Goal: Entertainment & Leisure: Consume media (video, audio)

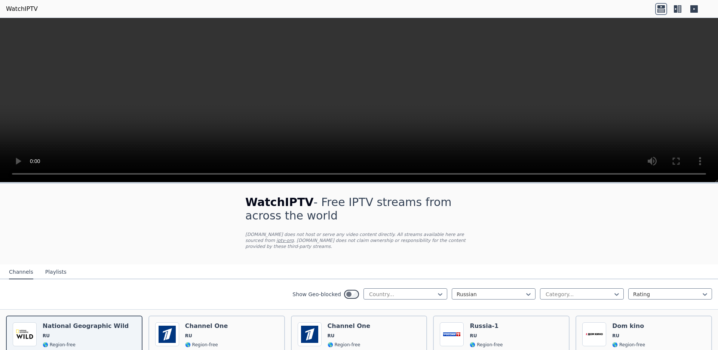
scroll to position [79, 0]
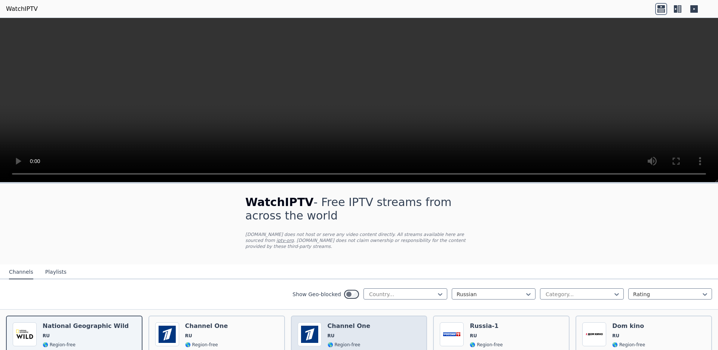
click at [350, 333] on span "RU" at bounding box center [349, 336] width 43 height 6
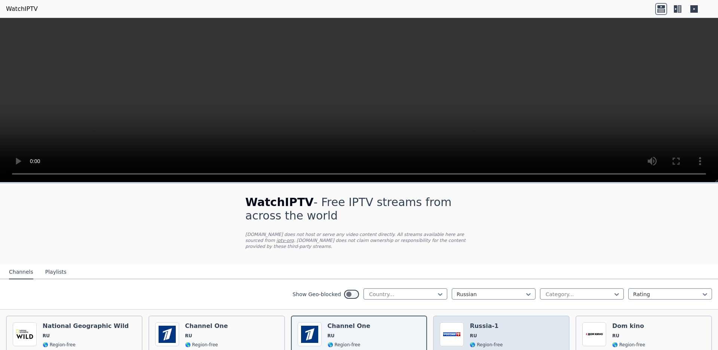
click at [495, 333] on span "RU" at bounding box center [486, 336] width 33 height 6
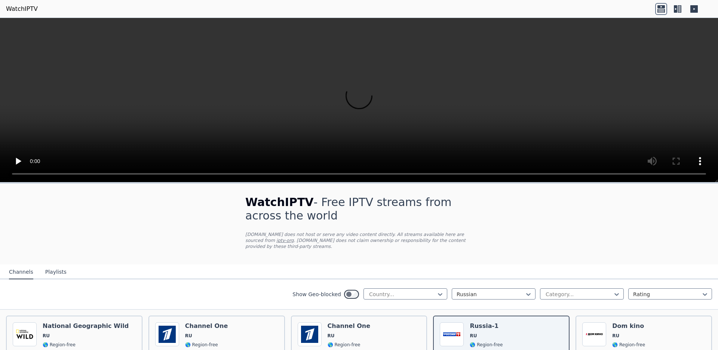
scroll to position [507, 0]
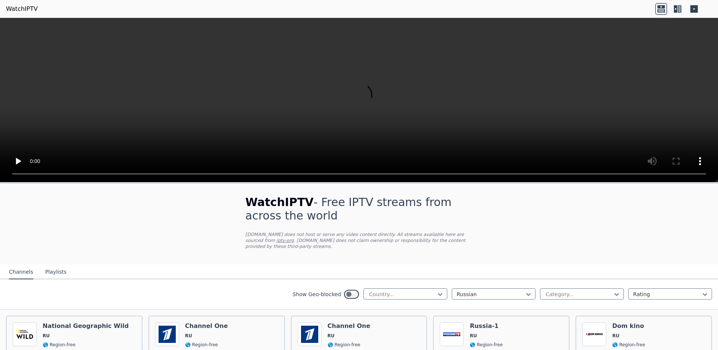
scroll to position [1818, 0]
